Goal: Register for event/course

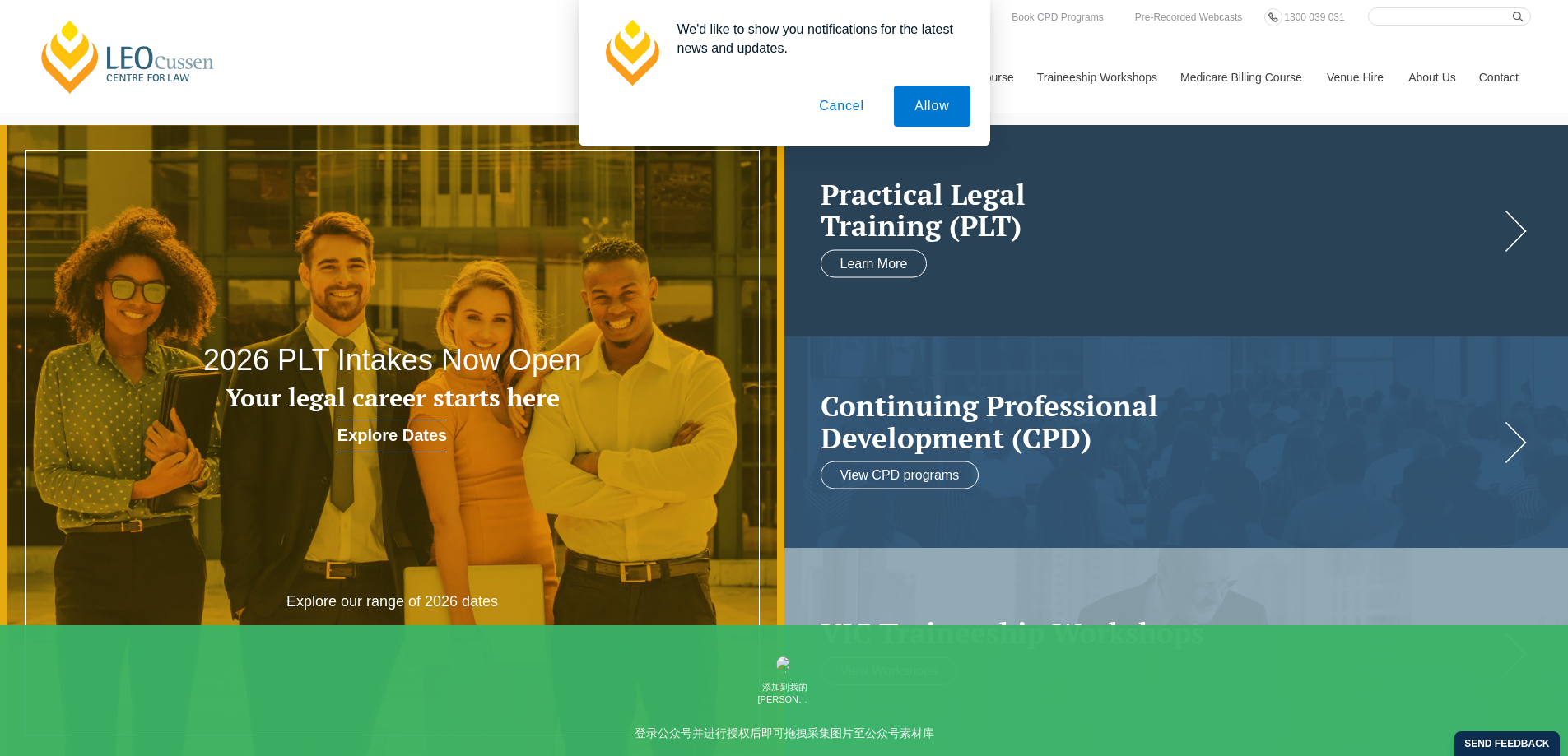
click at [1175, 178] on h2 "Practical Legal Training (PLT)" at bounding box center [1160, 209] width 679 height 63
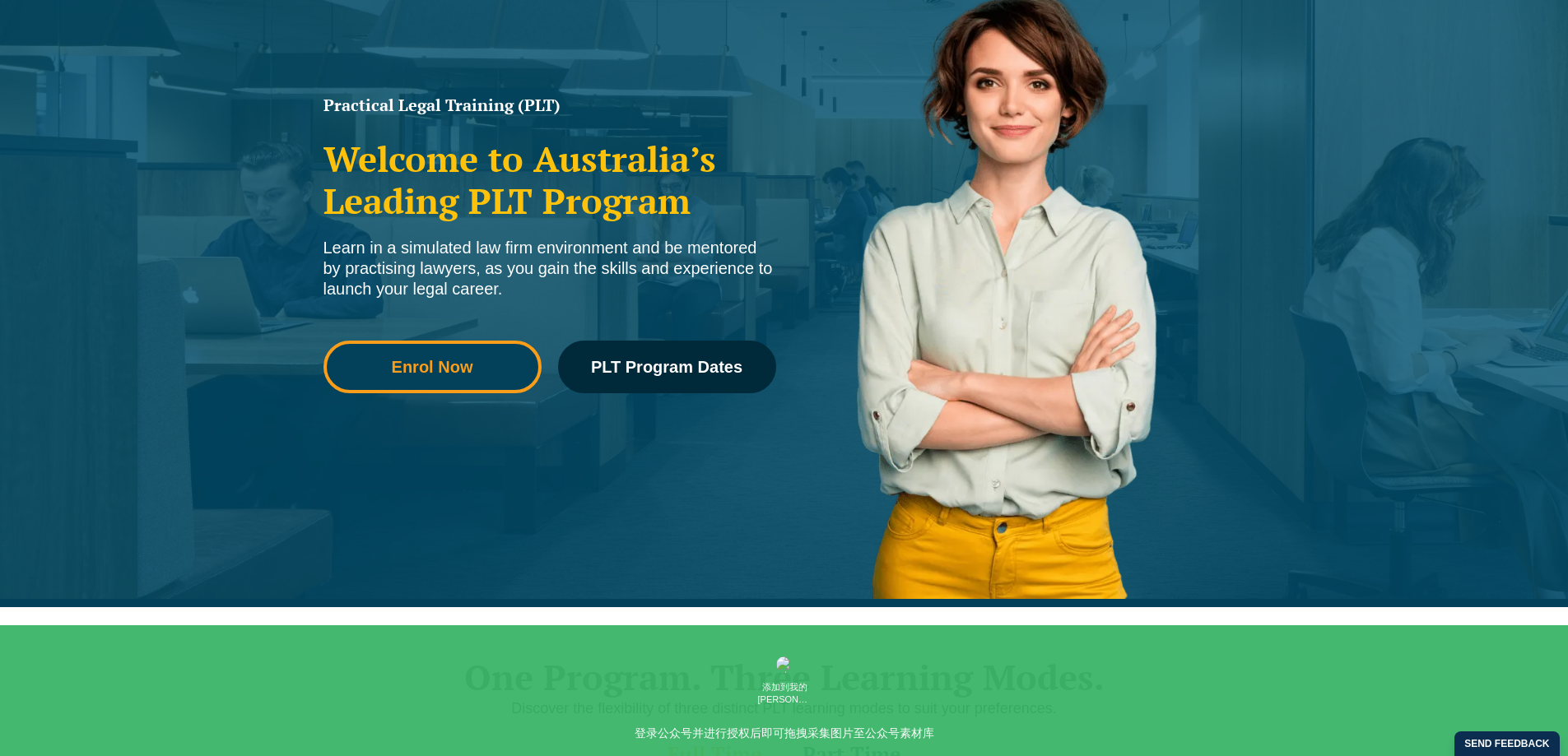
click at [419, 383] on link "Enrol Now" at bounding box center [432, 367] width 218 height 52
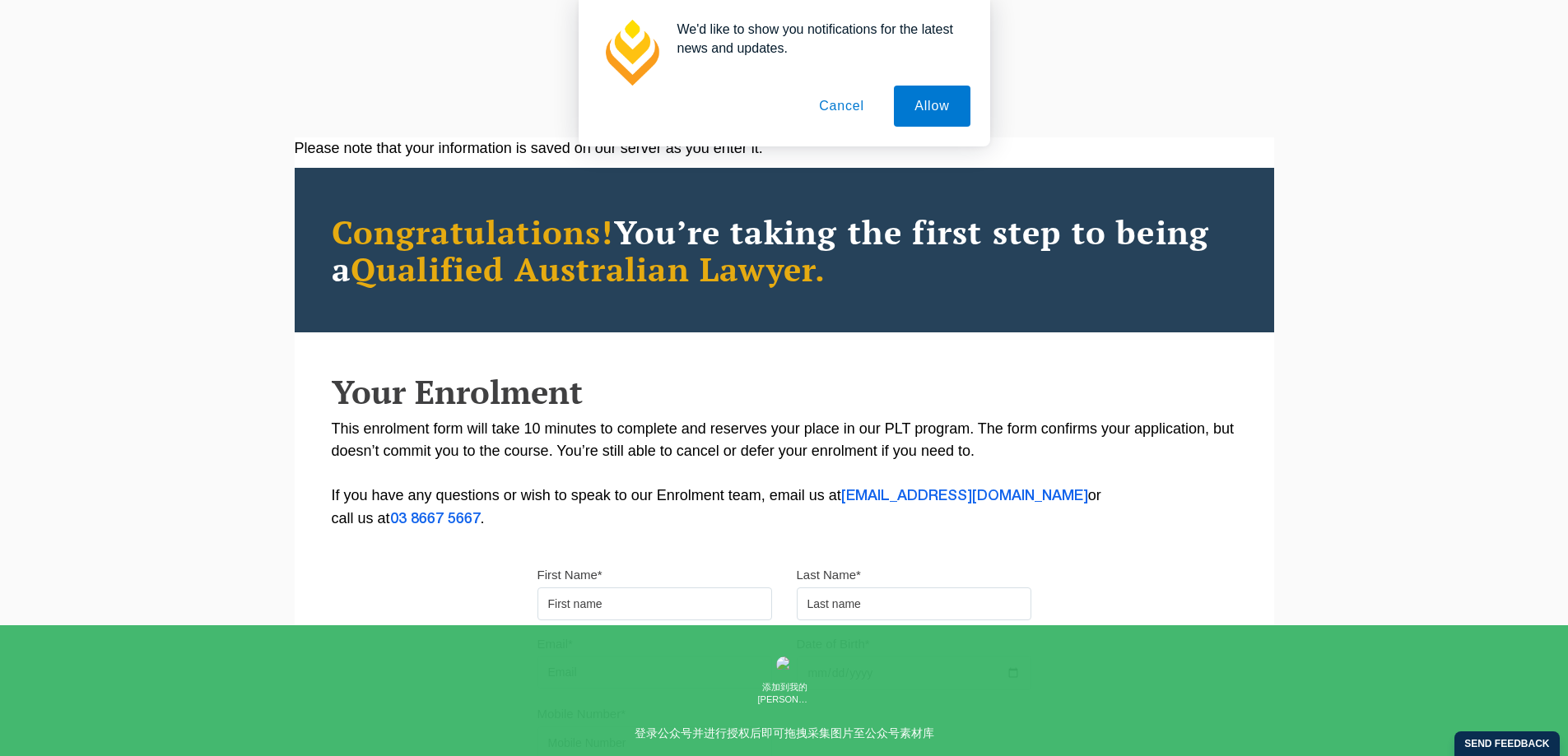
click at [1398, 389] on div "Please note that your information is saved on our server as you enter it. Congr…" at bounding box center [784, 528] width 1568 height 831
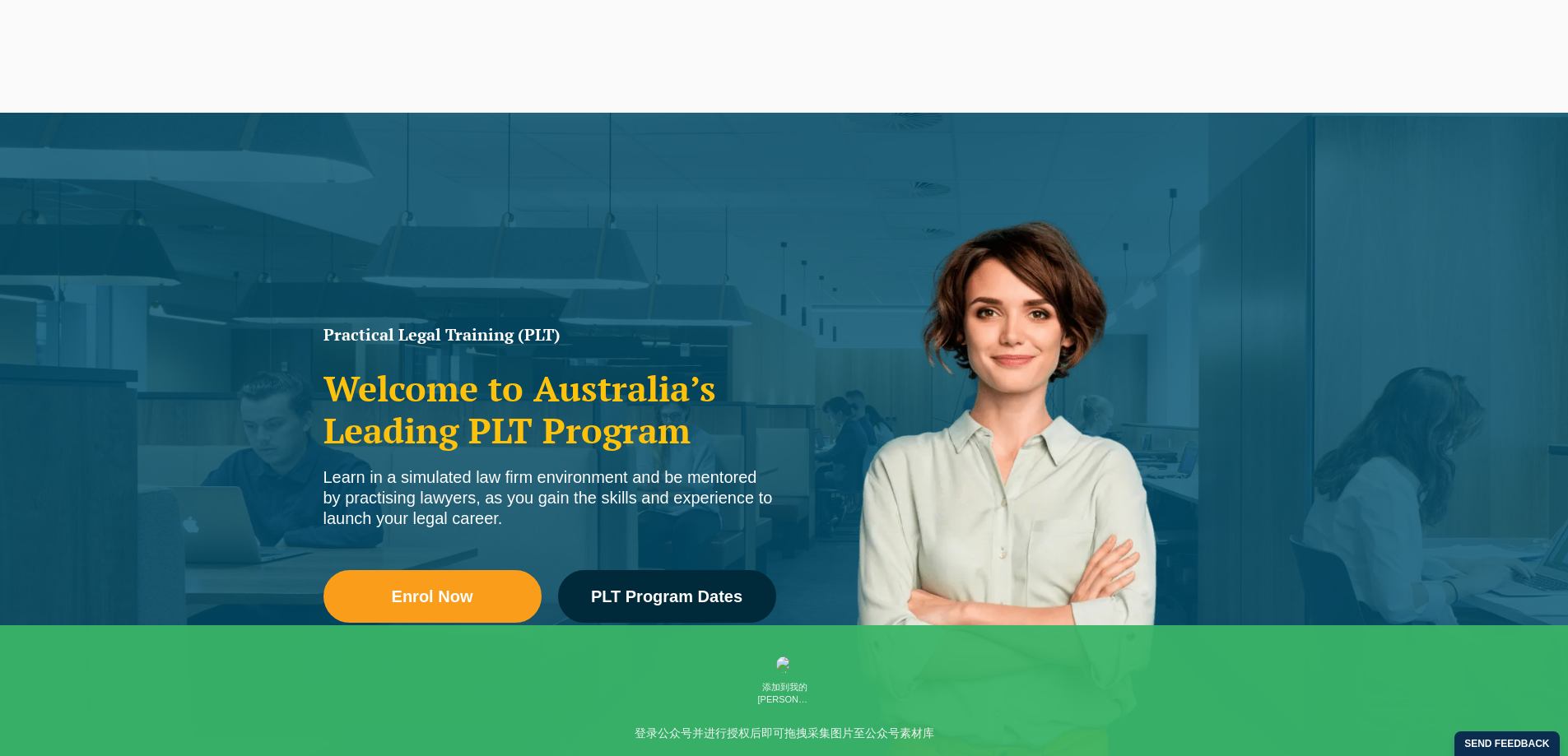
click at [1178, 385] on img at bounding box center [1019, 495] width 469 height 666
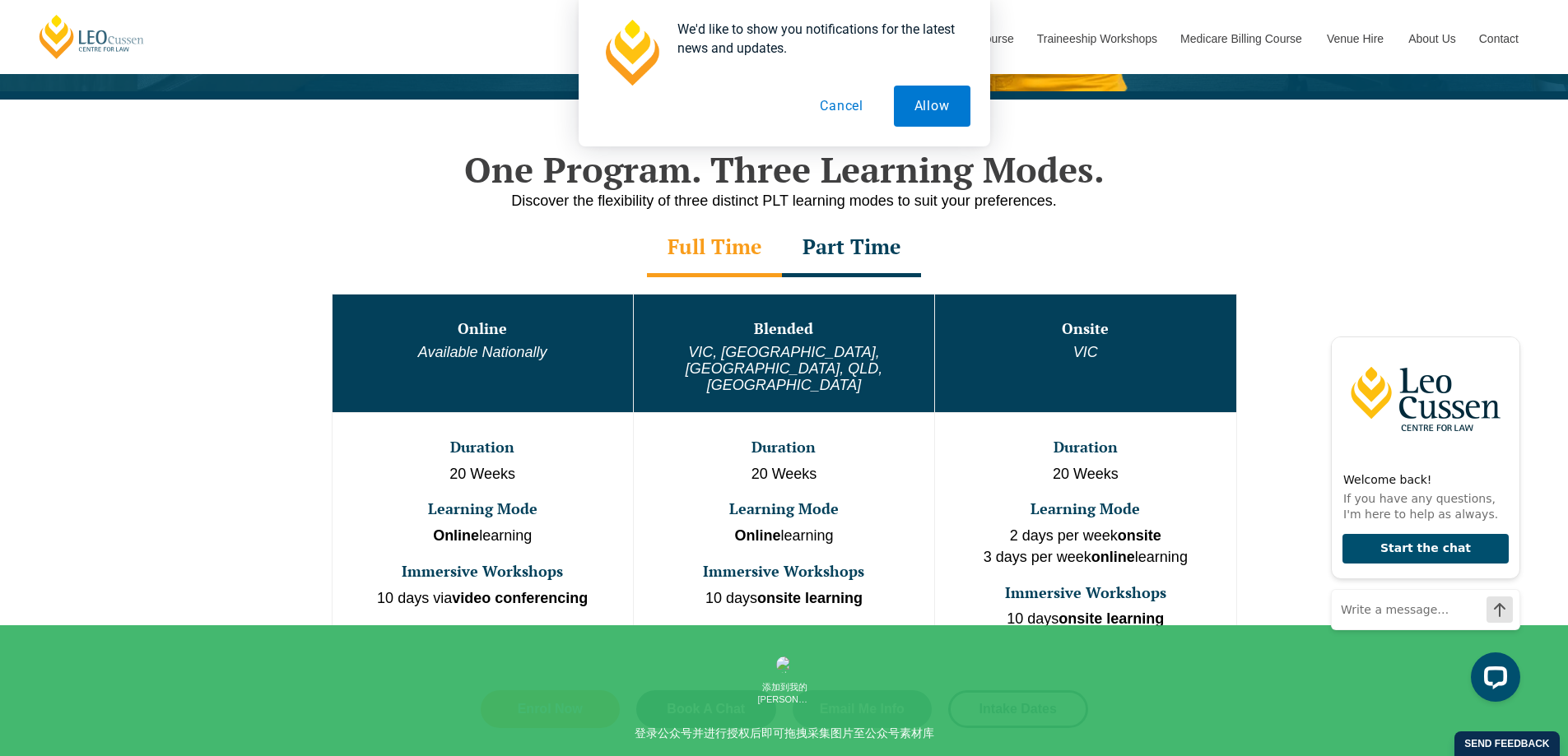
scroll to position [740, 0]
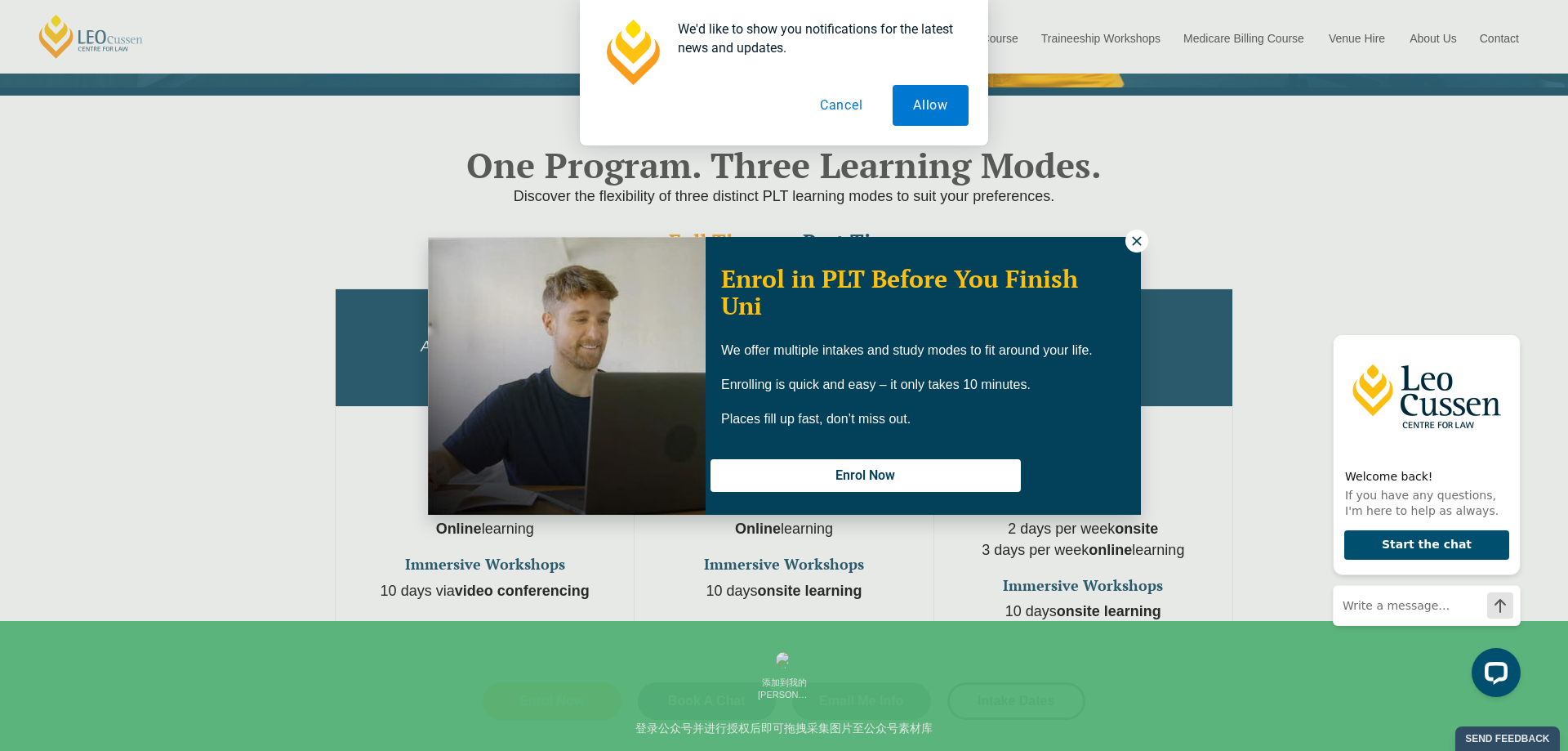
drag, startPoint x: 1139, startPoint y: 241, endPoint x: 1183, endPoint y: 301, distance: 74.4
click at [1139, 241] on icon at bounding box center [1136, 240] width 15 height 15
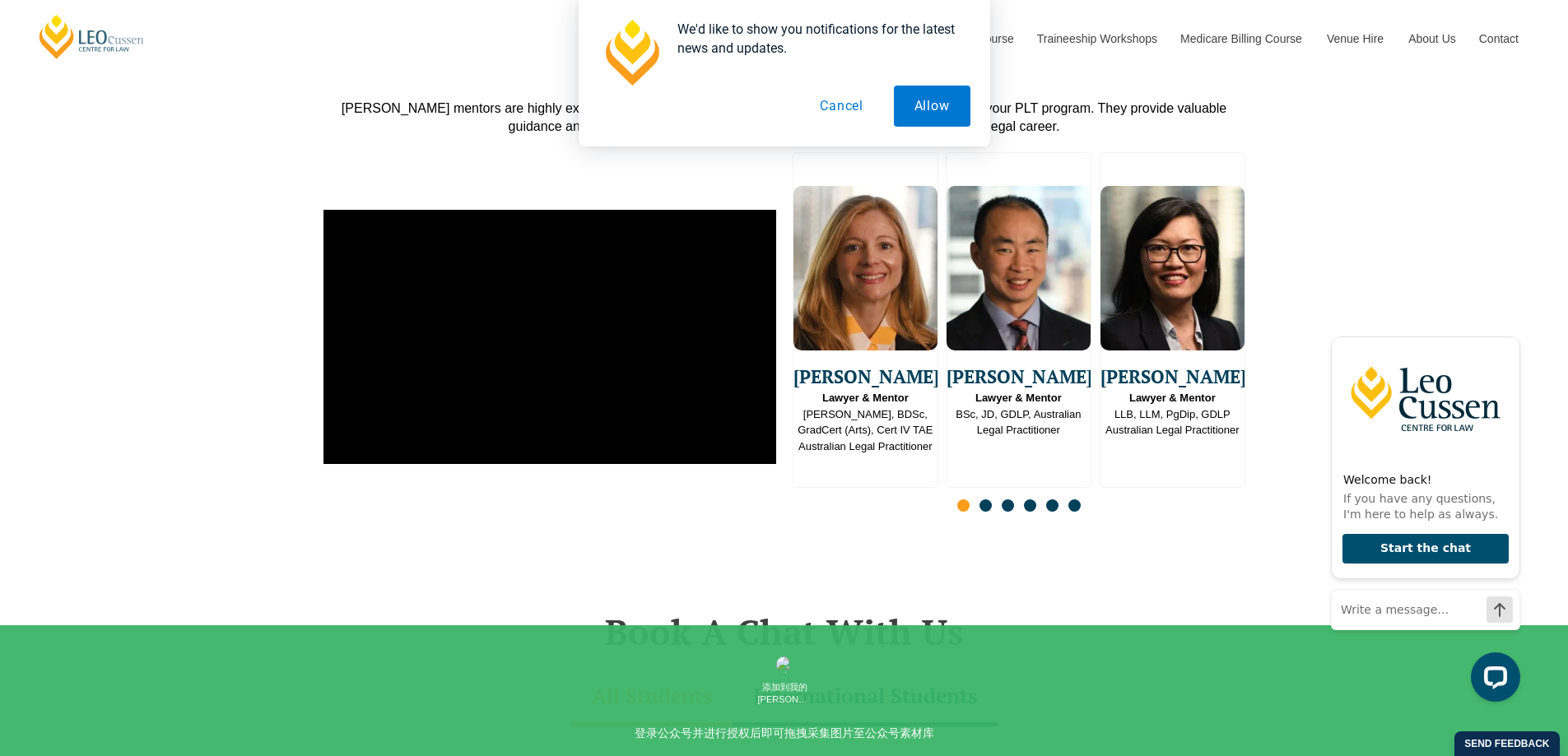
scroll to position [4441, 0]
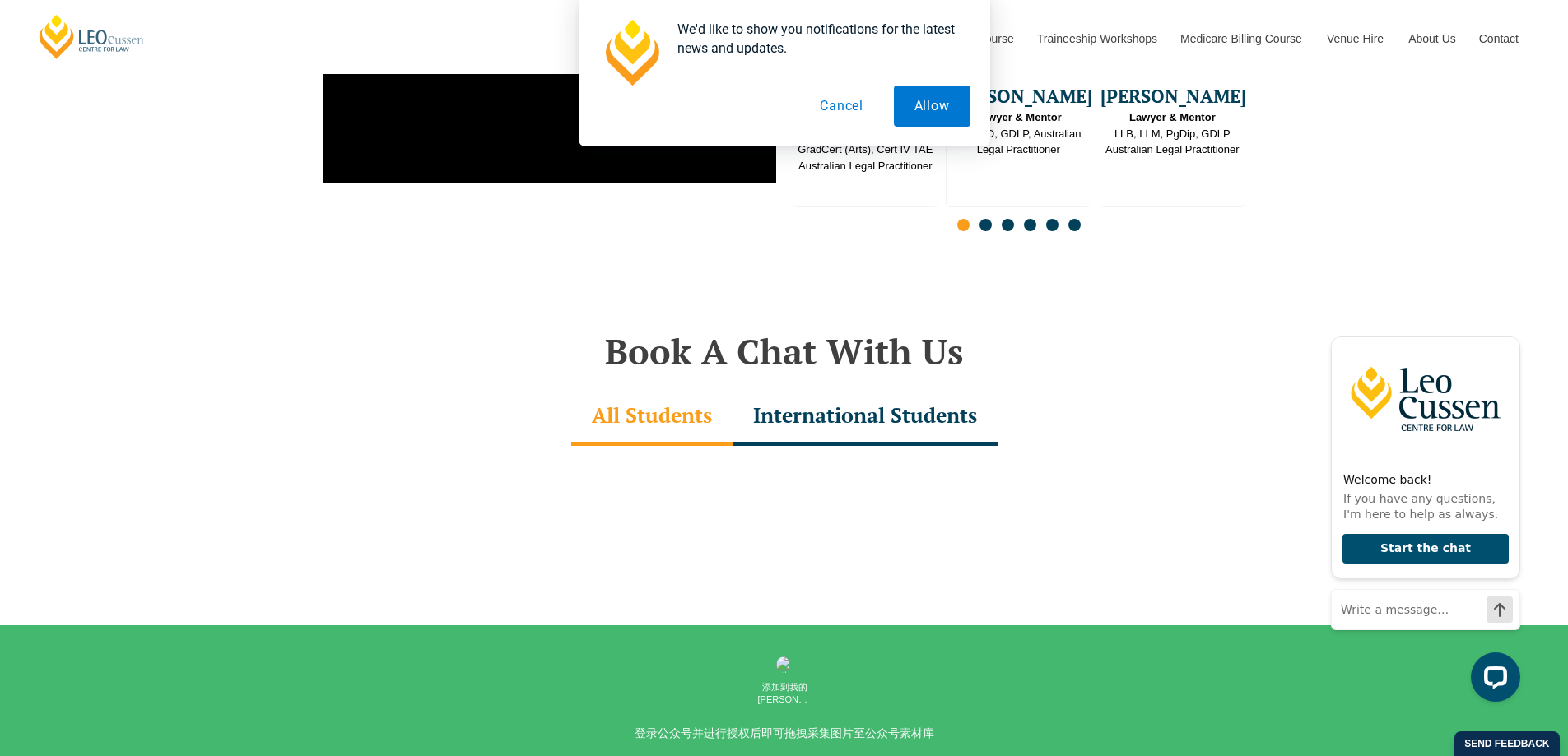
click at [939, 396] on div "International Students" at bounding box center [864, 417] width 265 height 58
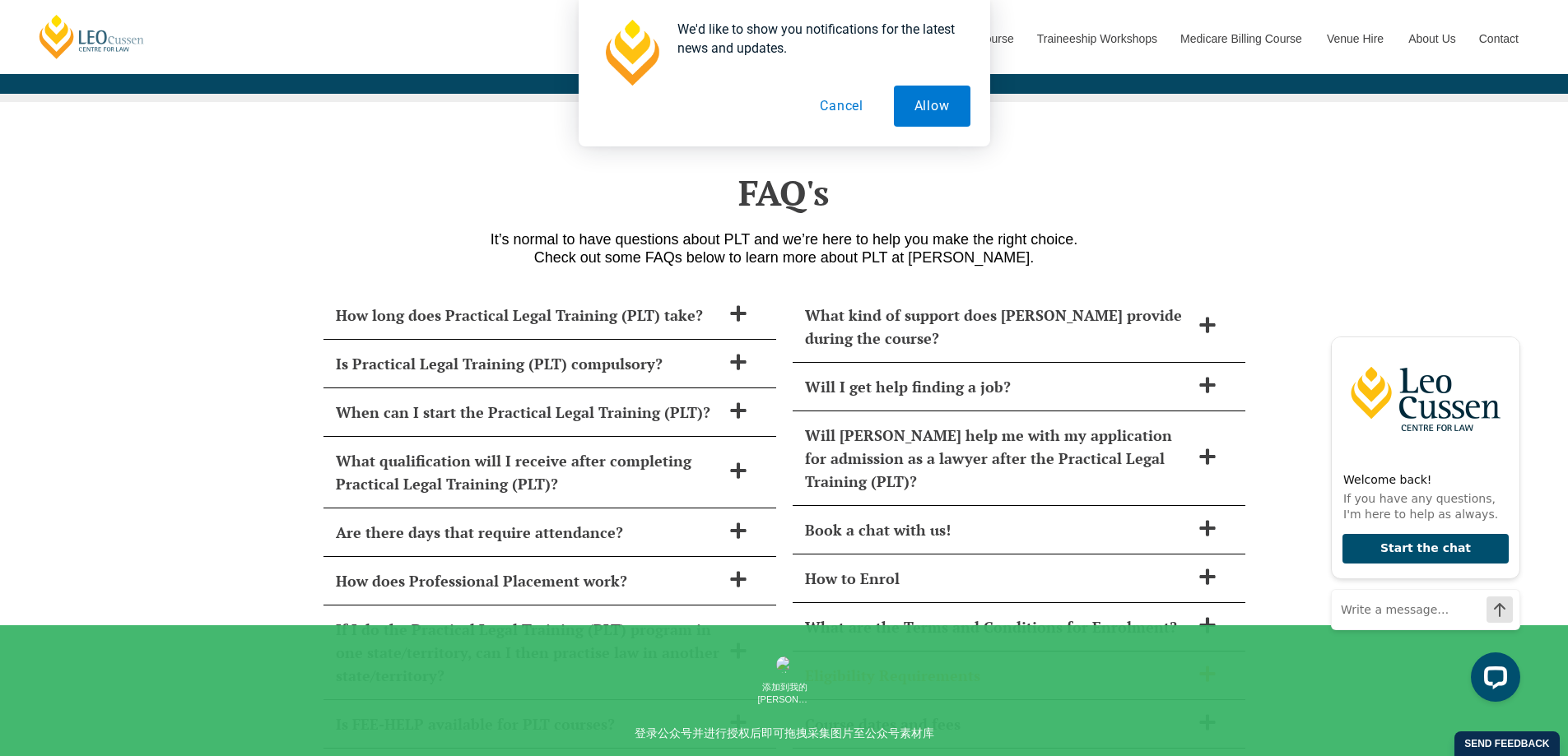
scroll to position [6579, 0]
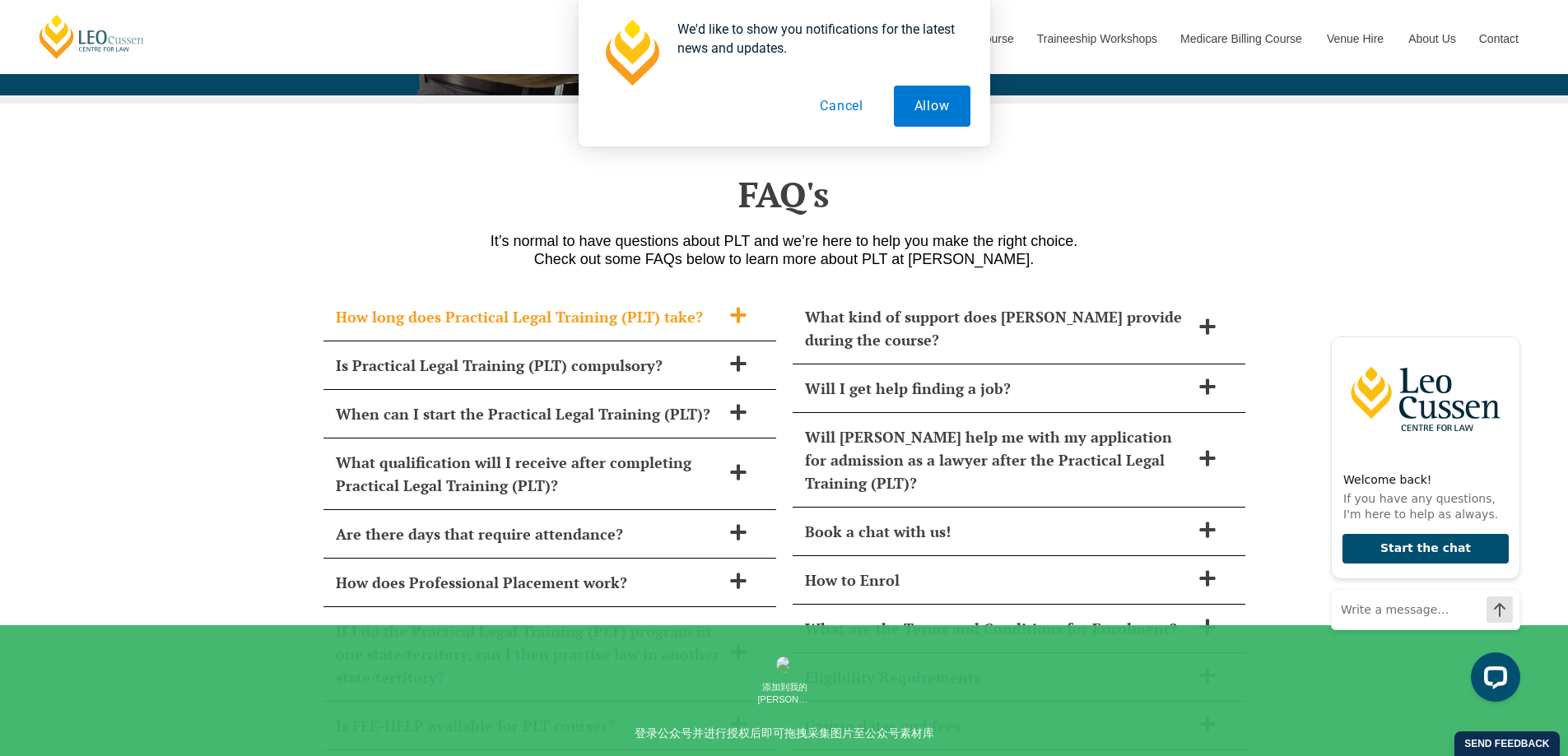
click at [752, 306] on span at bounding box center [738, 316] width 35 height 21
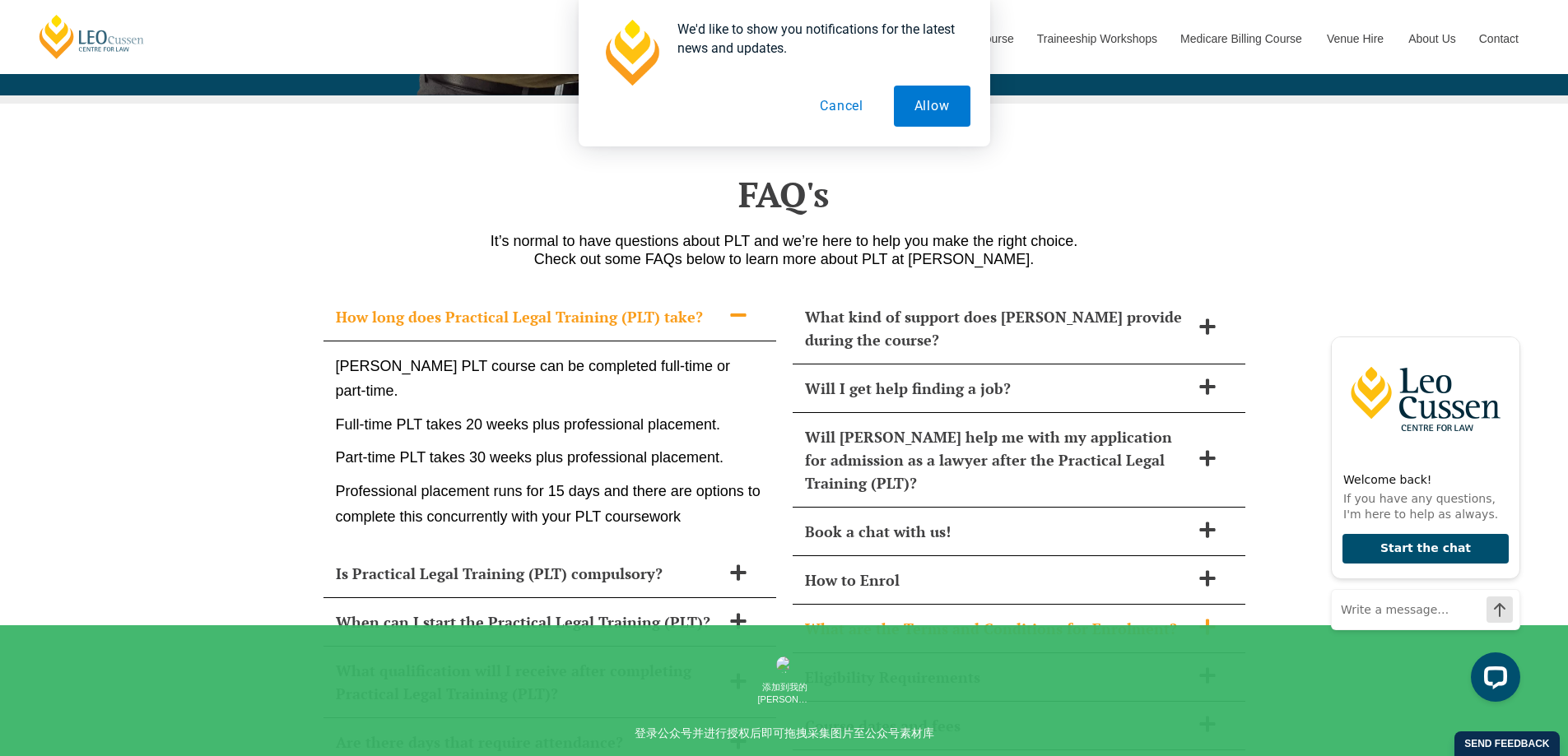
click at [1216, 618] on span at bounding box center [1208, 628] width 35 height 21
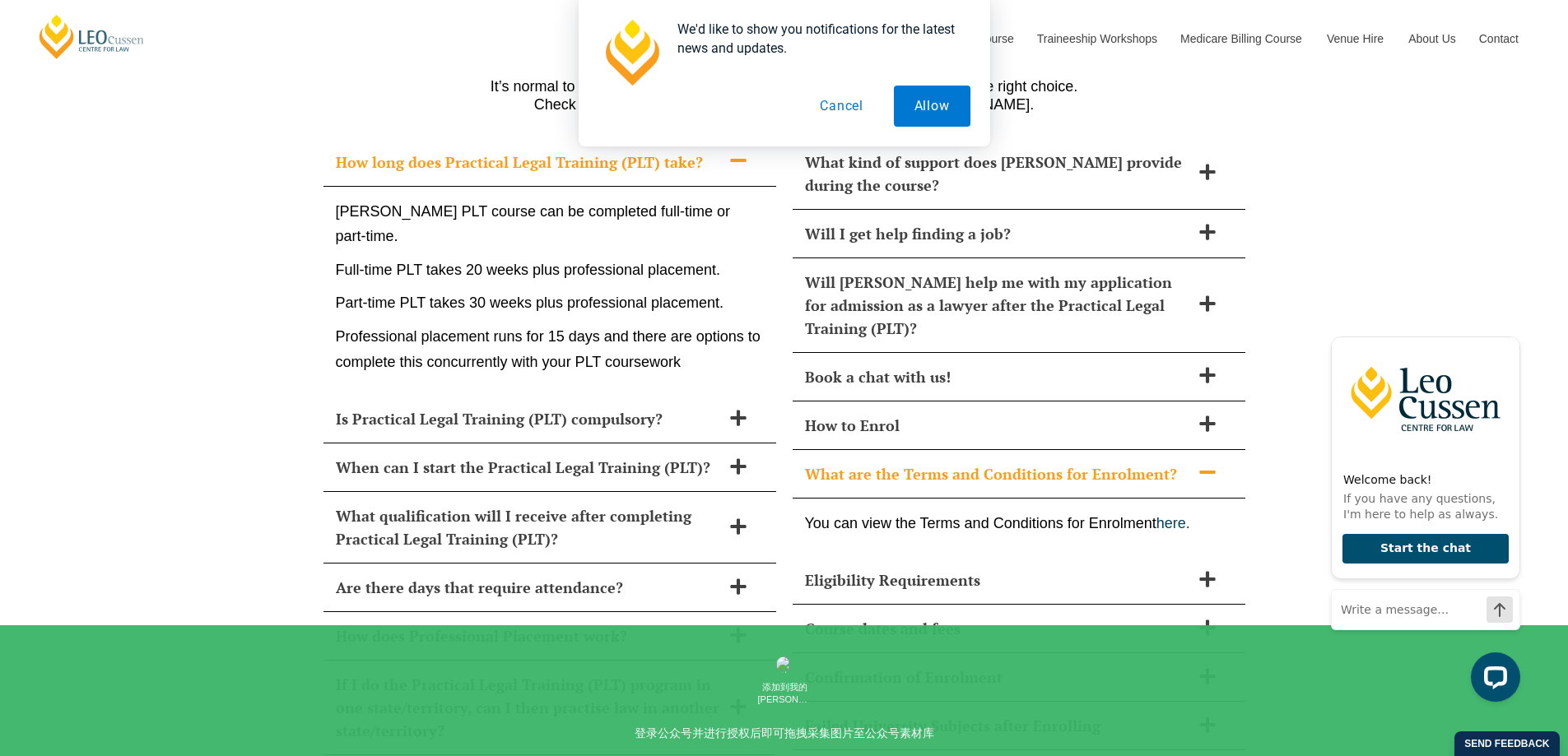
scroll to position [6744, 0]
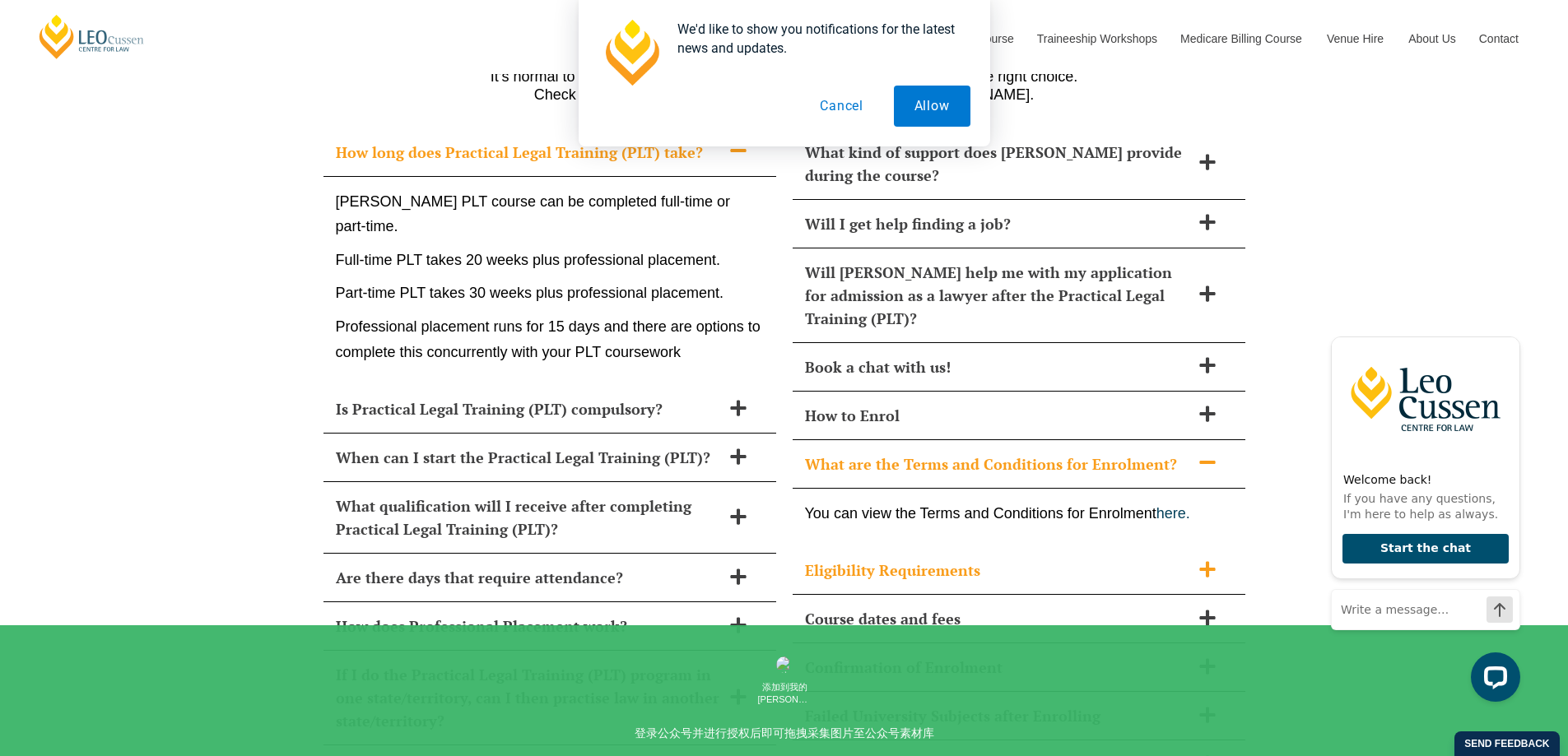
click at [1209, 561] on icon at bounding box center [1207, 569] width 16 height 16
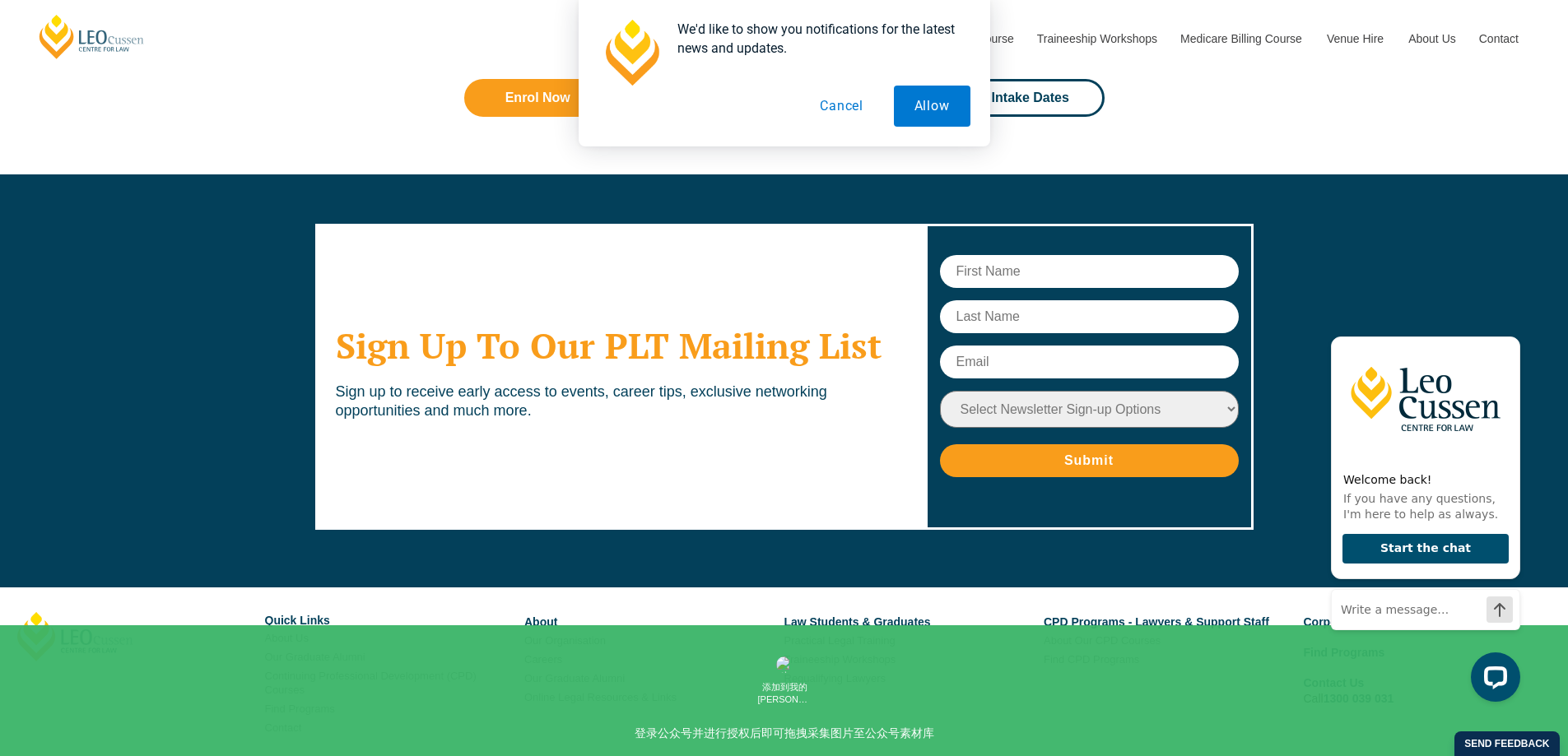
scroll to position [9047, 0]
